Goal: Transaction & Acquisition: Purchase product/service

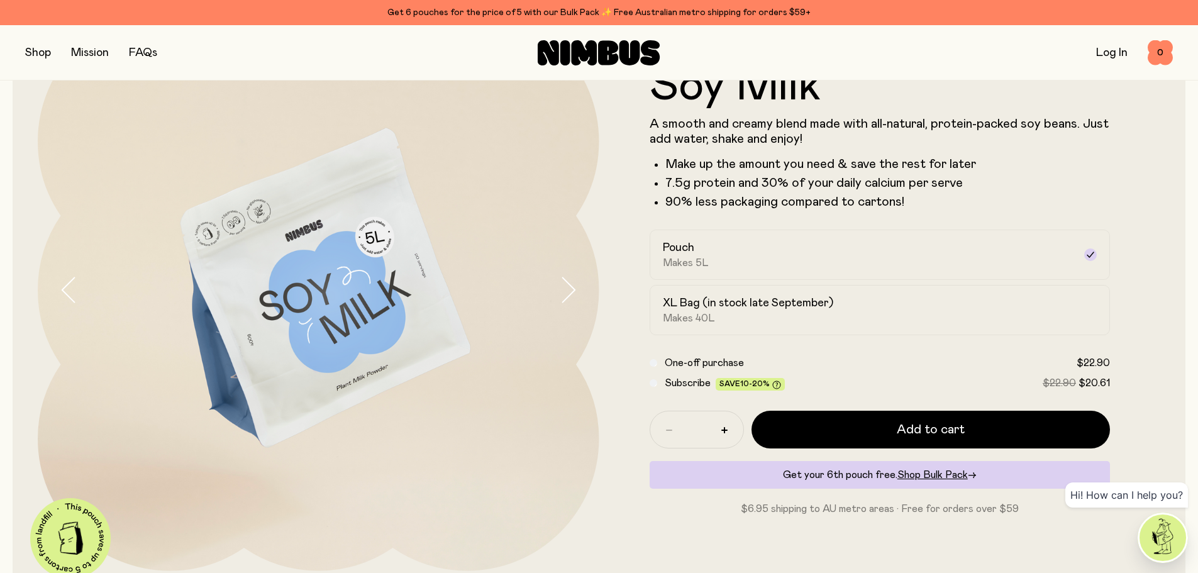
scroll to position [126, 0]
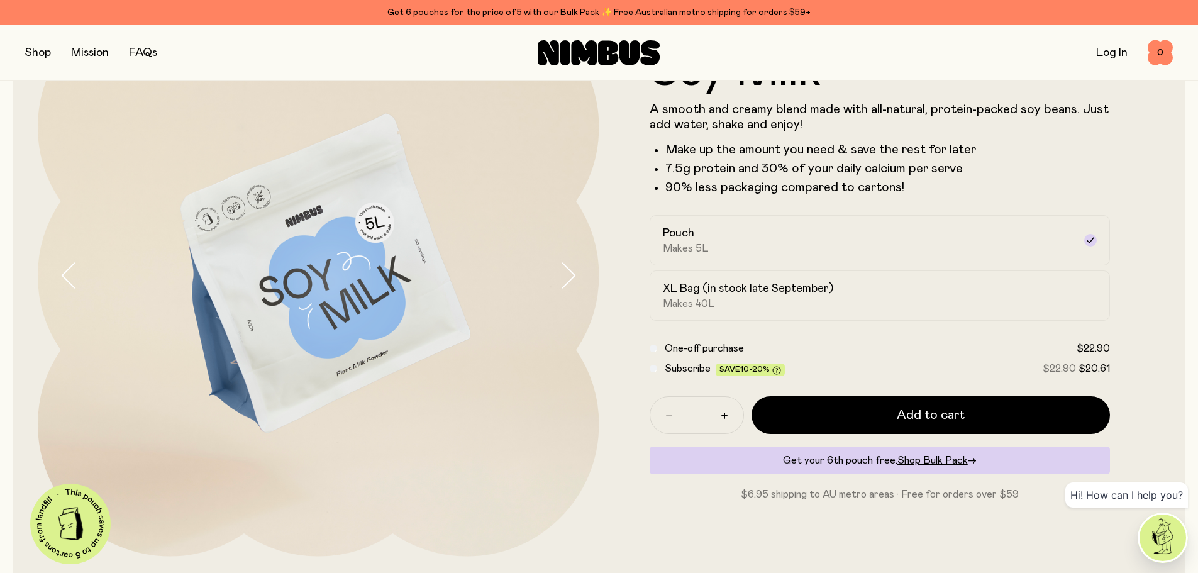
click at [1132, 287] on form "Soy Milk A smooth and creamy blend made with all-natural, protein-packed soy be…" at bounding box center [880, 275] width 562 height 453
click at [806, 288] on h2 "XL Bag (in stock late September)" at bounding box center [748, 288] width 170 height 15
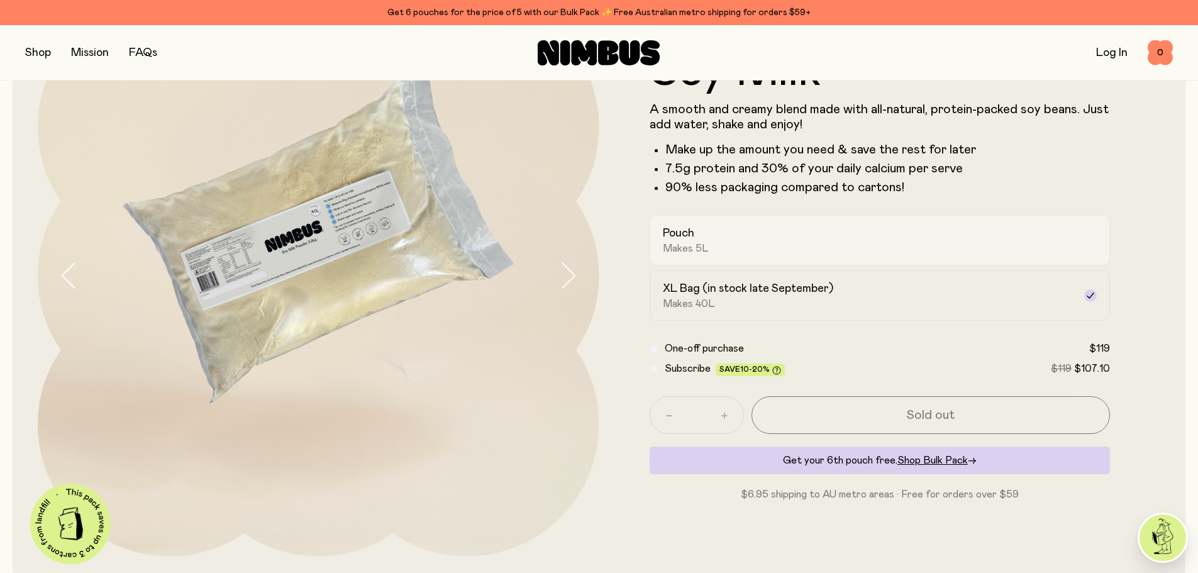
click at [709, 250] on div "Pouch Makes 5L" at bounding box center [869, 240] width 412 height 29
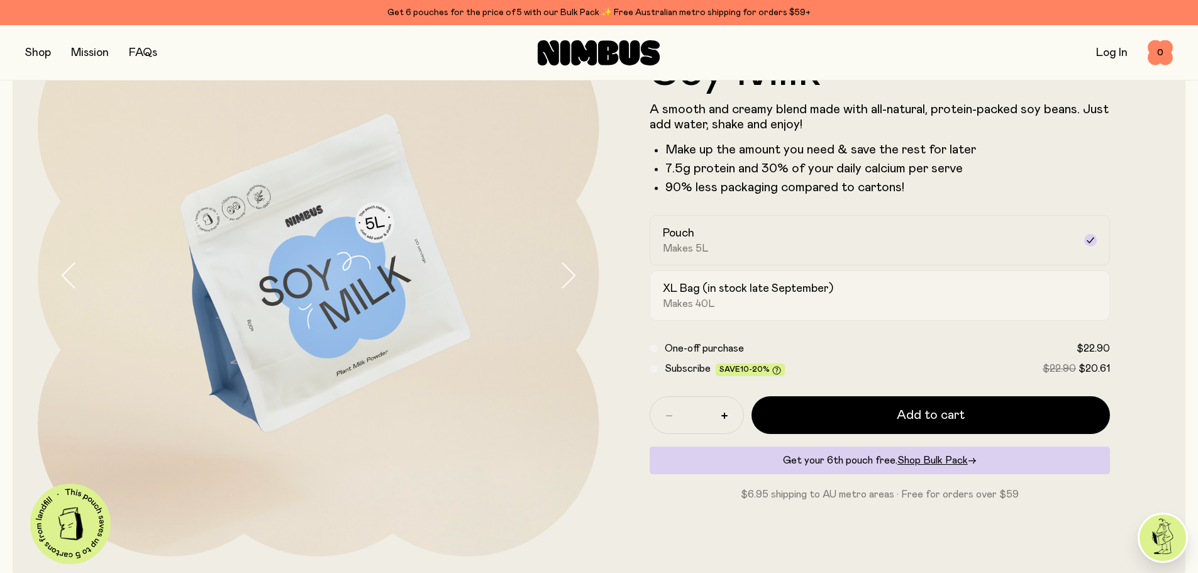
click at [931, 281] on div "XL Bag (in stock late September) Makes 40L" at bounding box center [869, 295] width 412 height 29
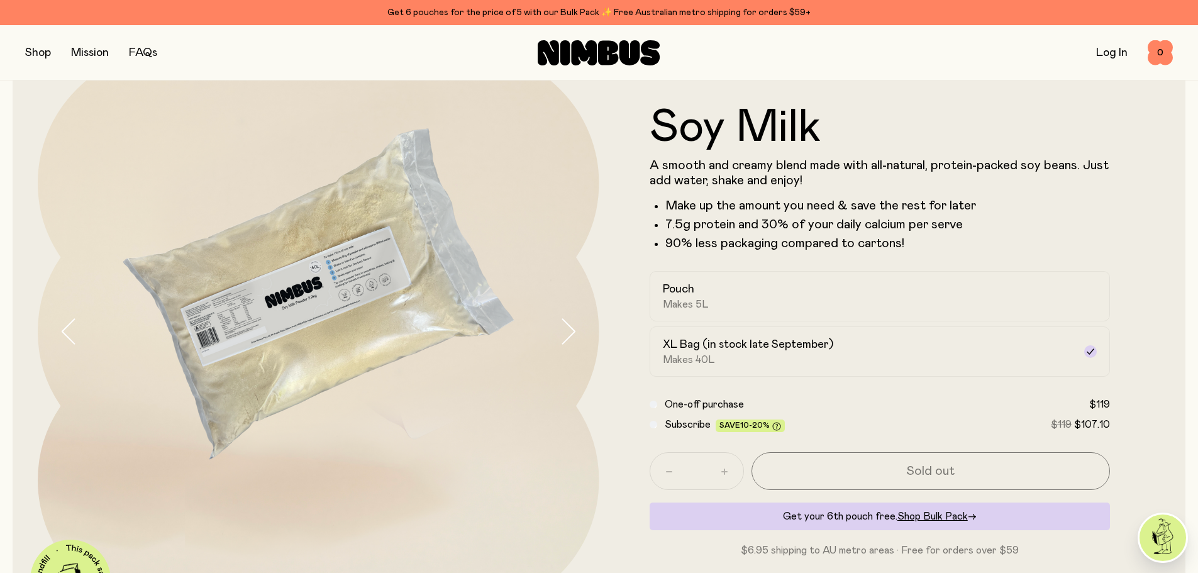
scroll to position [63, 0]
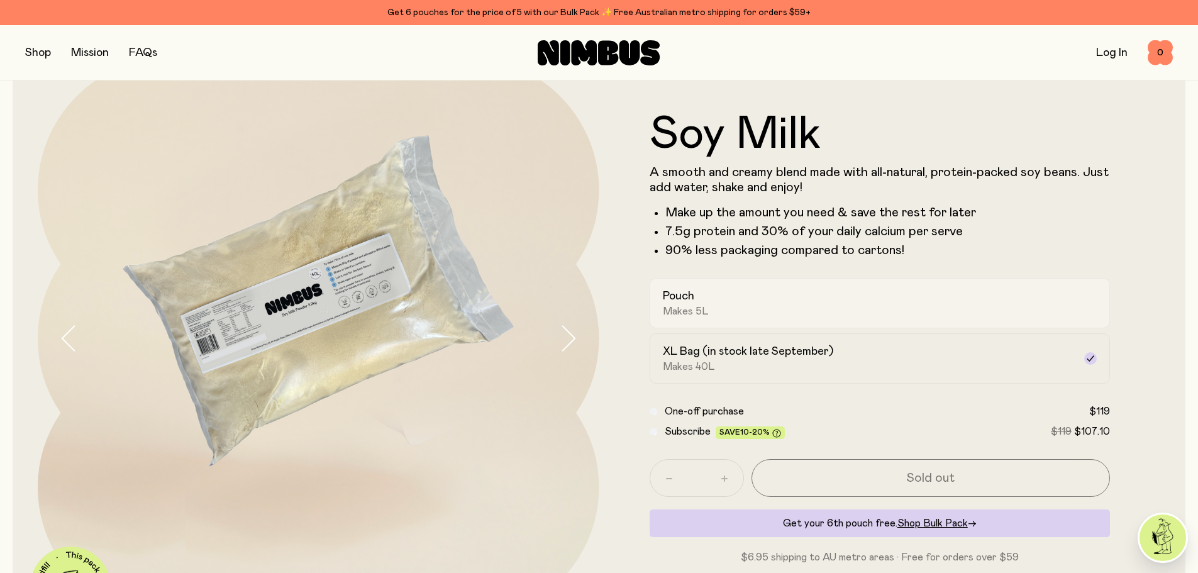
click at [798, 312] on div "Pouch Makes 5L" at bounding box center [869, 303] width 412 height 29
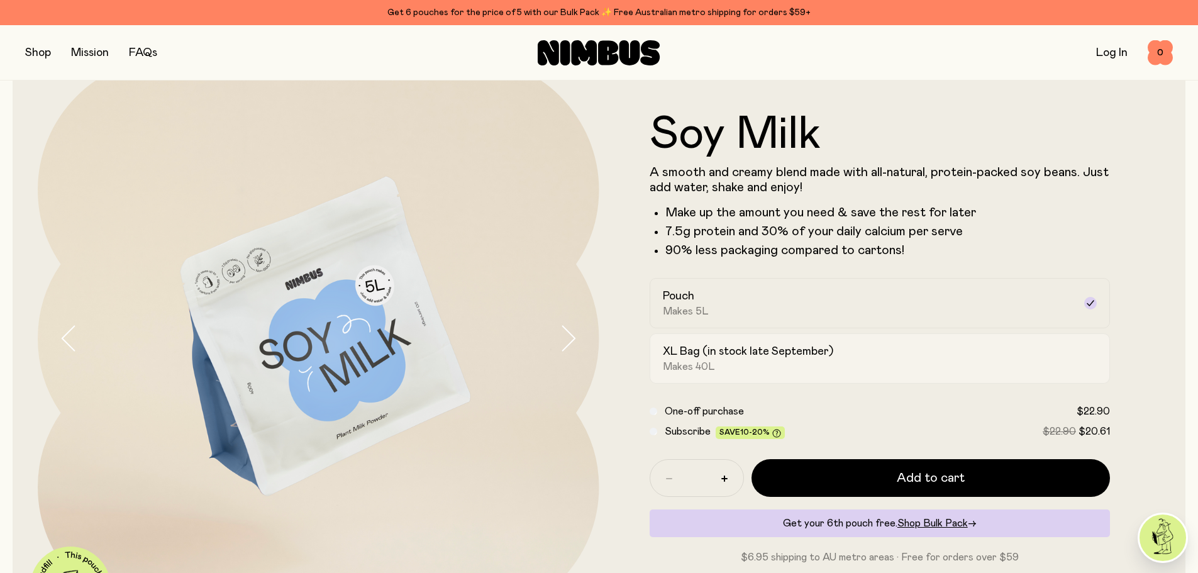
click at [794, 358] on h2 "XL Bag (in stock late September)" at bounding box center [748, 351] width 170 height 15
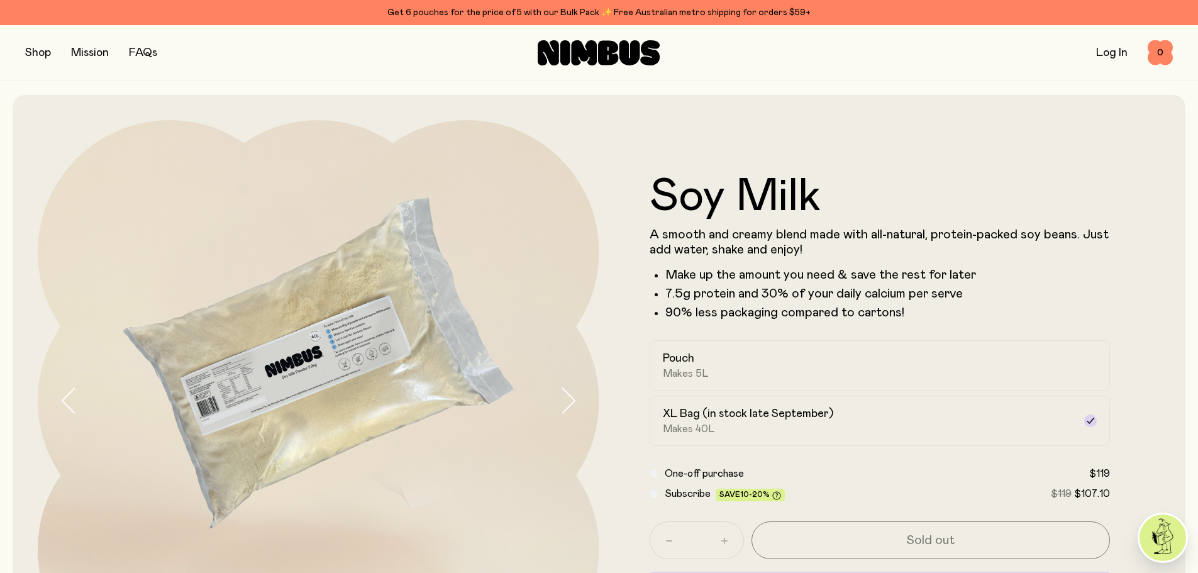
scroll to position [0, 0]
click at [35, 52] on button "button" at bounding box center [38, 53] width 26 height 18
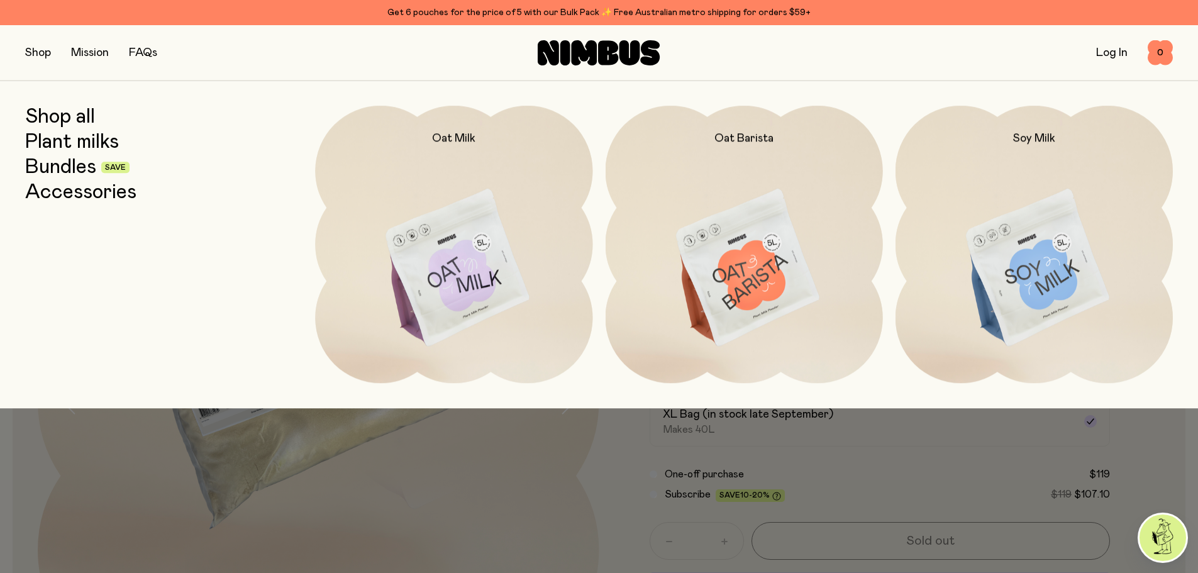
click at [75, 167] on link "Bundles" at bounding box center [60, 167] width 71 height 23
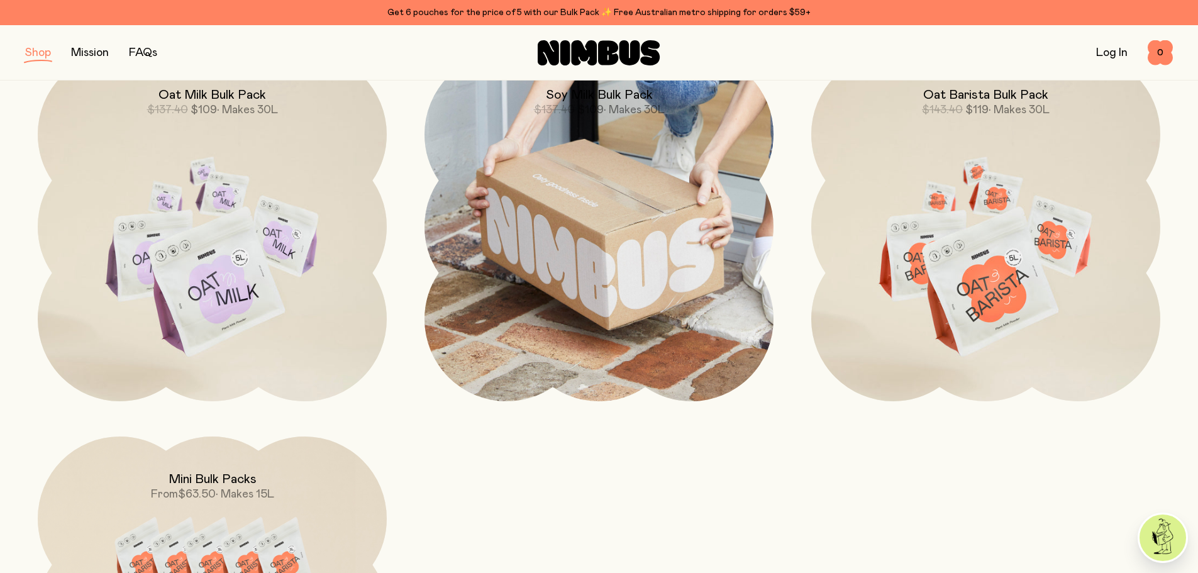
scroll to position [503, 0]
